Goal: Find specific page/section: Find specific page/section

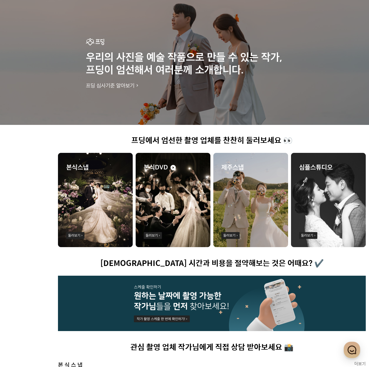
scroll to position [45, 0]
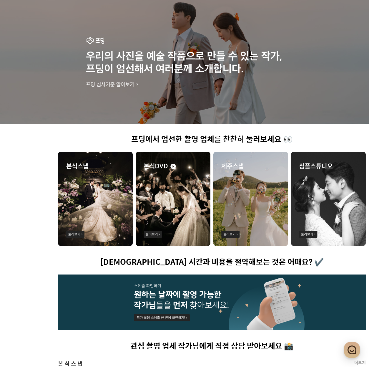
click at [82, 193] on img at bounding box center [95, 199] width 75 height 94
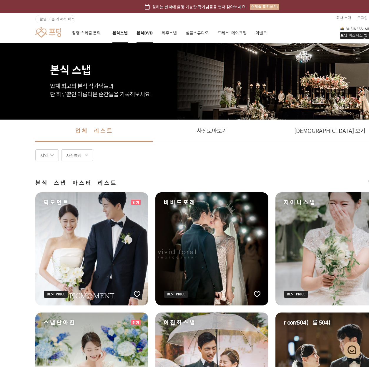
click at [146, 32] on link "본식DVD" at bounding box center [145, 33] width 16 height 20
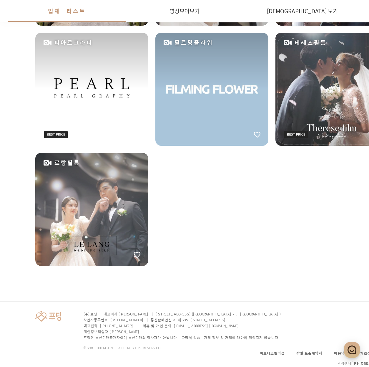
scroll to position [761, 0]
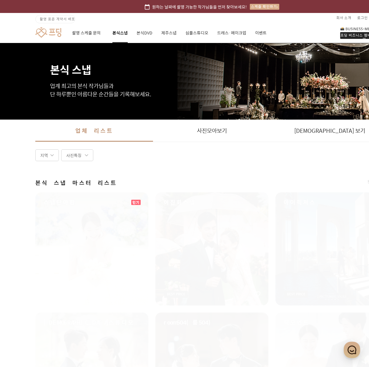
scroll to position [45, 0]
